Goal: Check status: Check status

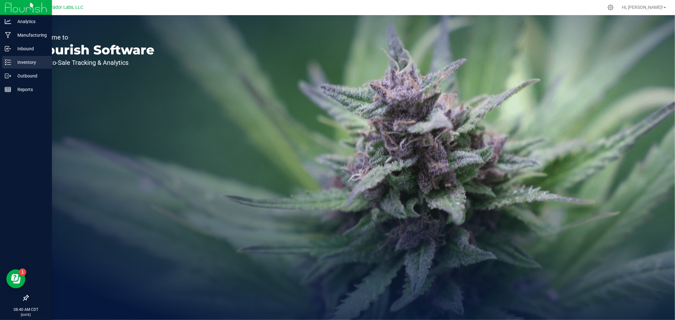
click at [18, 59] on p "Inventory" at bounding box center [30, 63] width 38 height 8
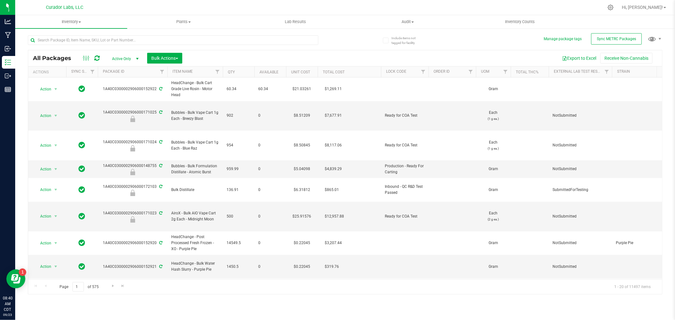
click at [134, 58] on span "select" at bounding box center [137, 58] width 8 height 9
click at [125, 41] on input "text" at bounding box center [173, 39] width 290 height 9
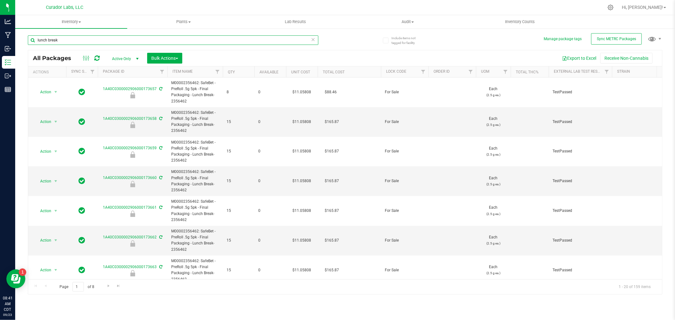
type input "lunch break"
click at [455, 72] on th "Order Id" at bounding box center [451, 71] width 47 height 11
click at [459, 72] on th "Order Id" at bounding box center [451, 71] width 47 height 11
click at [114, 56] on span "Active Only" at bounding box center [124, 58] width 35 height 9
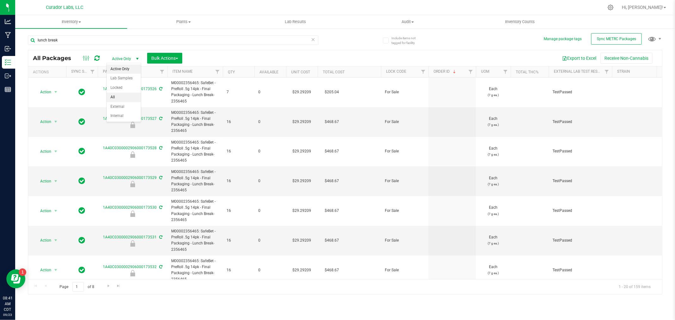
click at [118, 96] on li "All" at bounding box center [124, 97] width 34 height 9
click at [455, 73] on th "Order Id" at bounding box center [451, 71] width 47 height 11
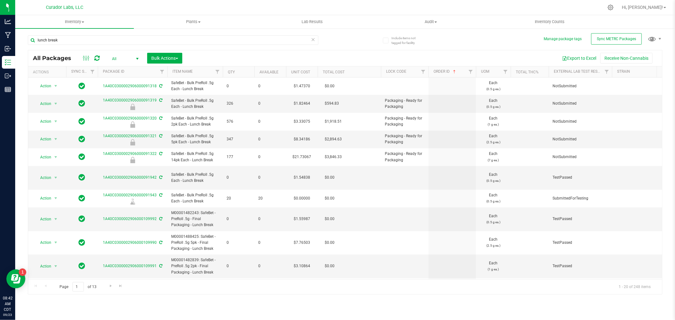
click at [458, 70] on th "Order Id" at bounding box center [451, 71] width 47 height 11
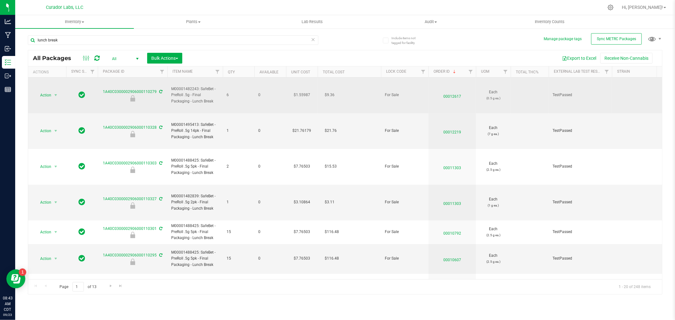
click at [456, 92] on span "00012617" at bounding box center [452, 94] width 40 height 9
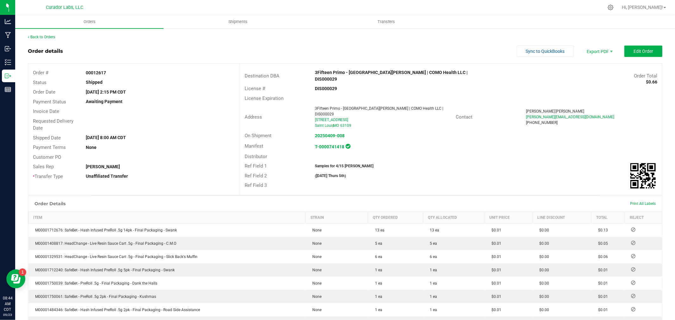
click at [48, 34] on div "Back to Orders" at bounding box center [345, 37] width 634 height 6
click at [45, 36] on link "Back to Orders" at bounding box center [41, 37] width 27 height 4
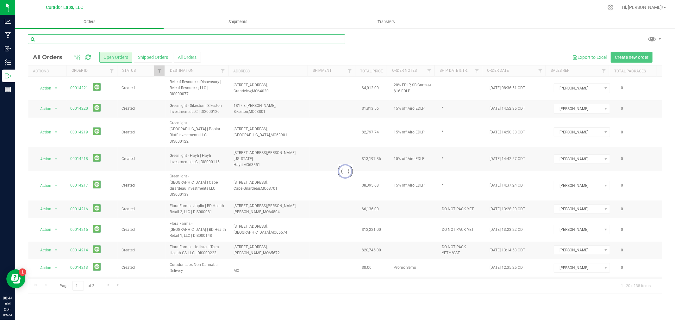
click at [68, 35] on input "text" at bounding box center [186, 38] width 317 height 9
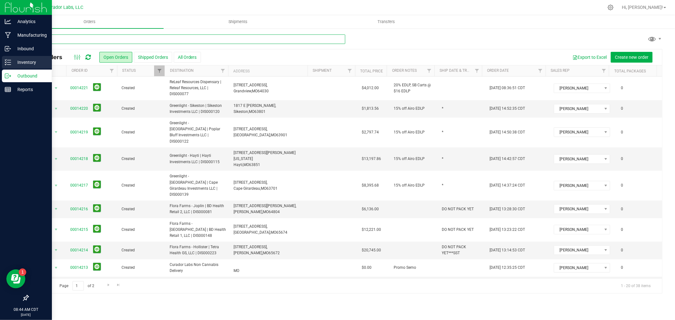
type input "lu"
click at [18, 65] on p "Inventory" at bounding box center [30, 63] width 38 height 8
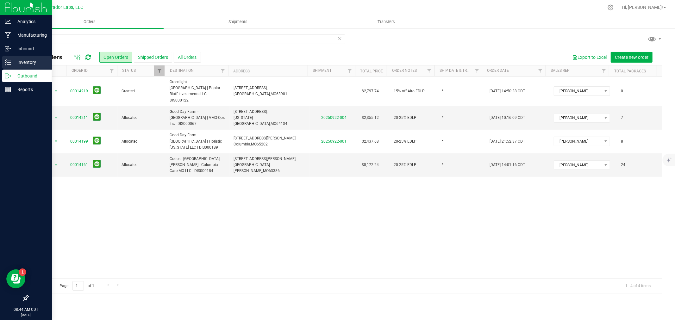
click at [22, 62] on p "Inventory" at bounding box center [30, 63] width 38 height 8
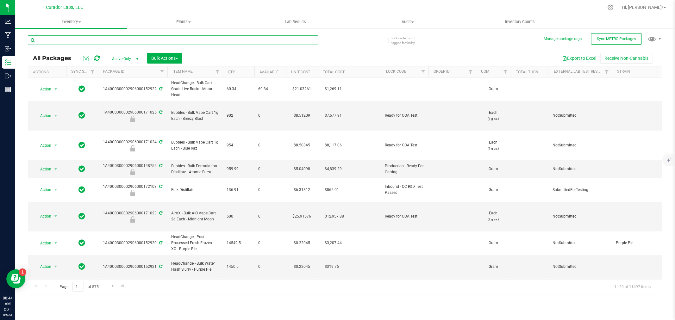
click at [64, 37] on input "text" at bounding box center [173, 39] width 290 height 9
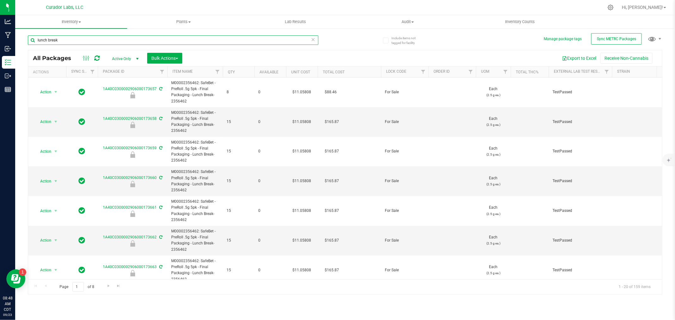
click at [170, 43] on input "lunch break" at bounding box center [173, 39] width 290 height 9
type input "chillwill"
type input "[DATE]"
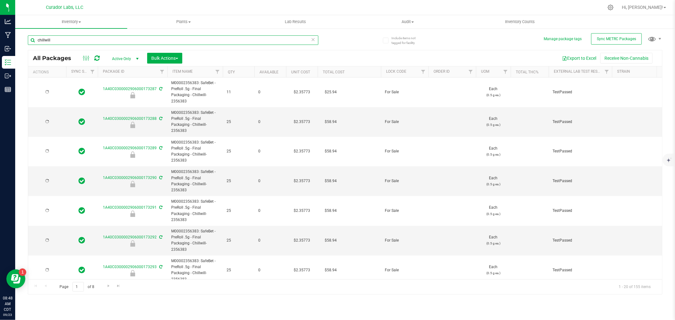
type input "[DATE]"
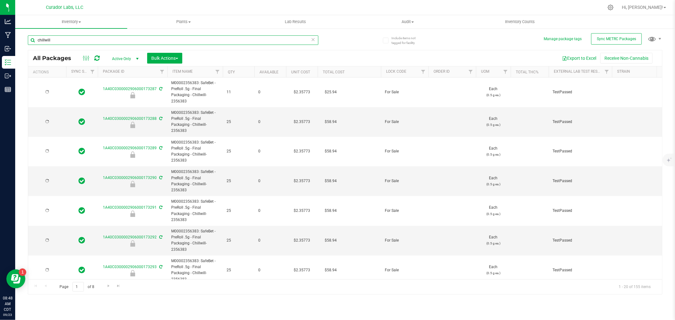
type input "[DATE]"
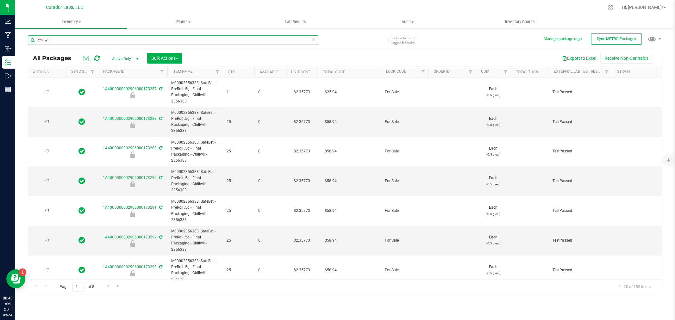
type input "[DATE]"
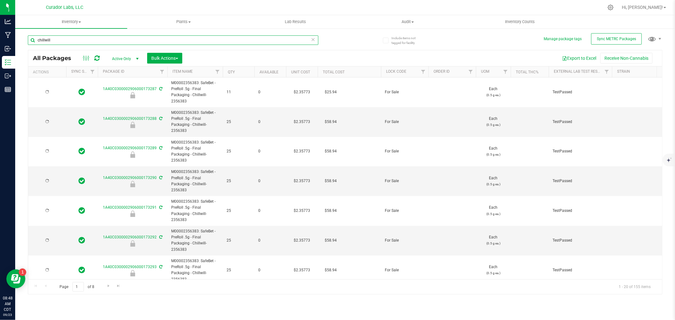
type input "[DATE]"
type input "chillwill"
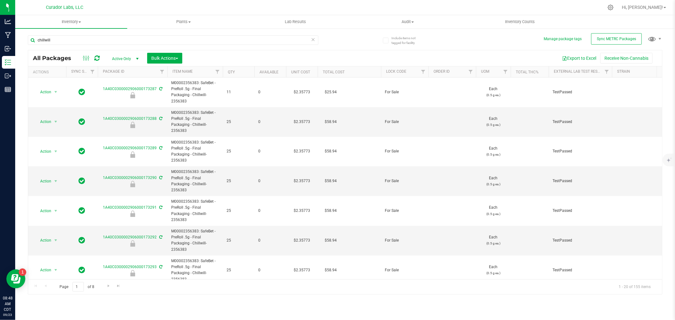
click at [125, 61] on span "Active Only" at bounding box center [124, 58] width 35 height 9
click at [116, 98] on li "All" at bounding box center [124, 97] width 34 height 9
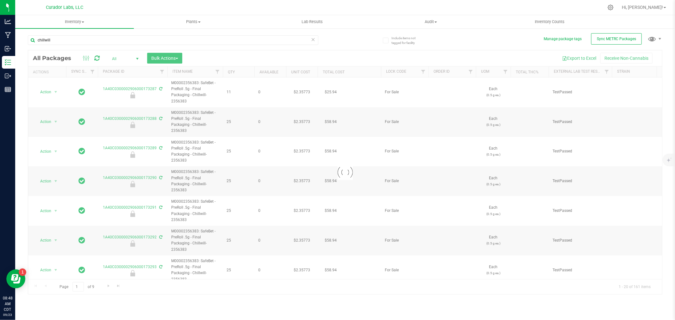
click at [458, 72] on div at bounding box center [345, 172] width 634 height 244
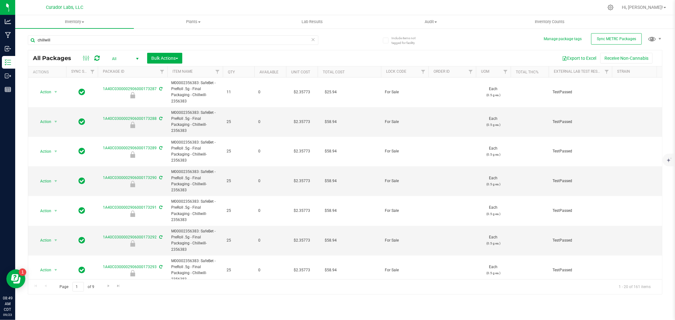
click at [458, 72] on th "Order Id" at bounding box center [451, 71] width 47 height 11
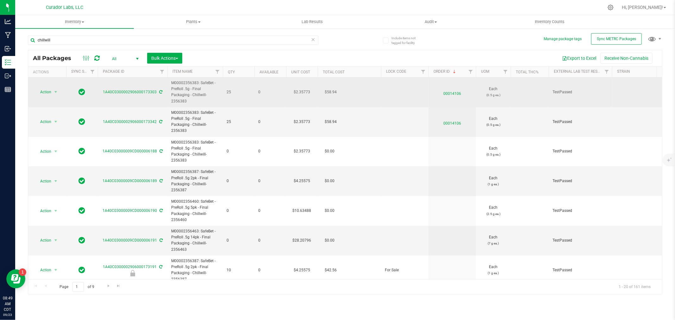
click at [454, 93] on span "00014106" at bounding box center [452, 92] width 40 height 9
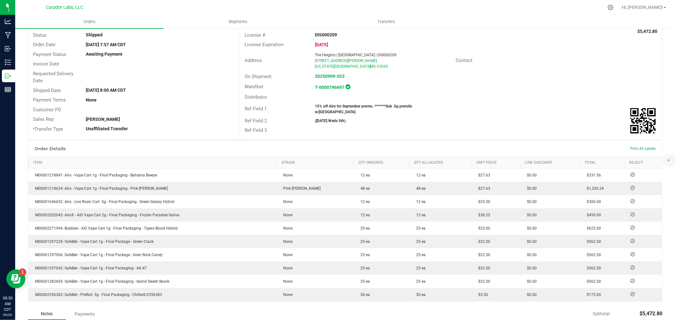
scroll to position [35, 0]
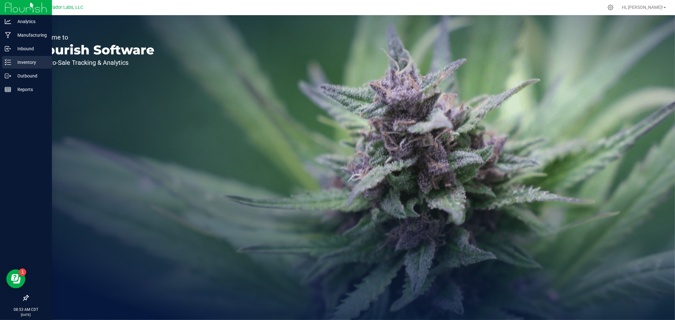
click at [8, 62] on line at bounding box center [8, 62] width 3 height 0
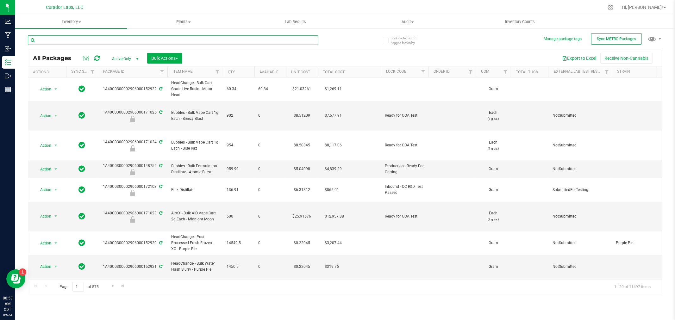
click at [131, 37] on input "text" at bounding box center [173, 39] width 290 height 9
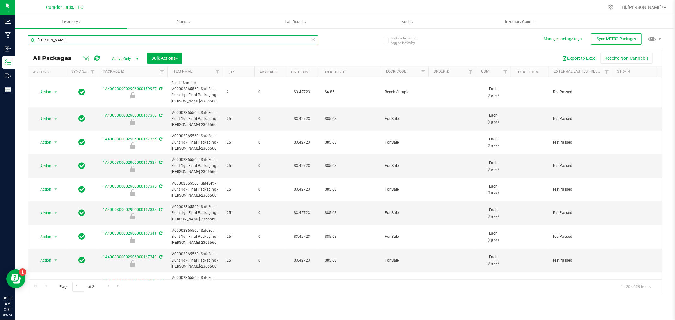
type input "lovie"
click at [457, 73] on th "Order Id" at bounding box center [451, 71] width 47 height 11
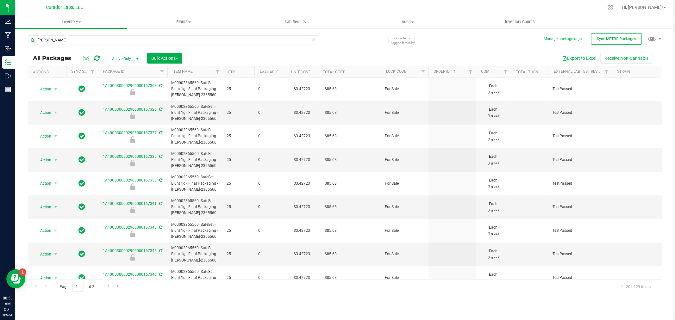
click at [459, 72] on th "Order Id" at bounding box center [451, 71] width 47 height 11
click at [134, 57] on span "select" at bounding box center [137, 58] width 8 height 9
click at [118, 98] on li "All" at bounding box center [124, 97] width 34 height 9
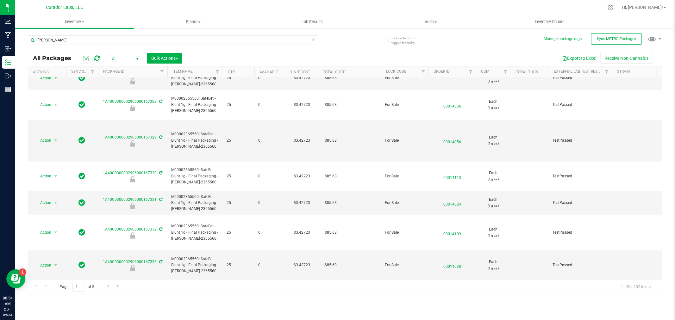
scroll to position [318, 0]
